Goal: Task Accomplishment & Management: Manage account settings

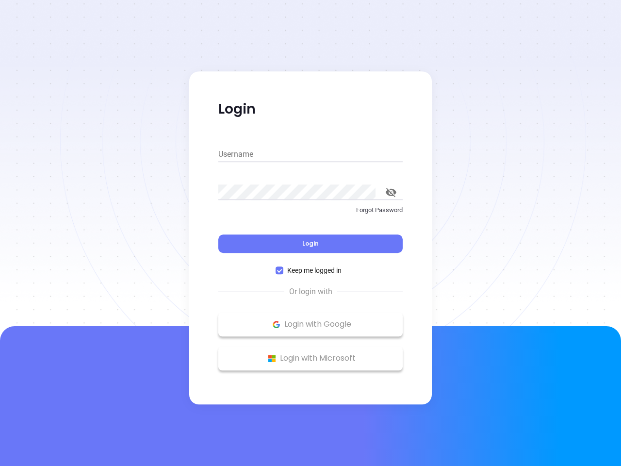
click at [310, 233] on div "Login" at bounding box center [310, 238] width 184 height 30
click at [310, 154] on input "Username" at bounding box center [310, 155] width 184 height 16
click at [391, 192] on icon "toggle password visibility" at bounding box center [391, 192] width 11 height 9
click at [310, 244] on span "Login" at bounding box center [310, 243] width 16 height 8
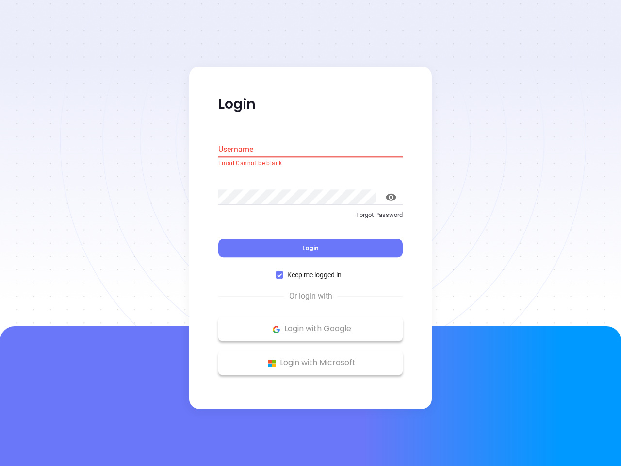
click at [310, 270] on span "Keep me logged in" at bounding box center [314, 275] width 62 height 11
click at [283, 271] on input "Keep me logged in" at bounding box center [280, 275] width 8 height 8
checkbox input "false"
click at [310, 324] on p "Login with Google" at bounding box center [310, 329] width 175 height 15
click at [310, 358] on p "Login with Microsoft" at bounding box center [310, 363] width 175 height 15
